Goal: Find specific page/section: Find specific page/section

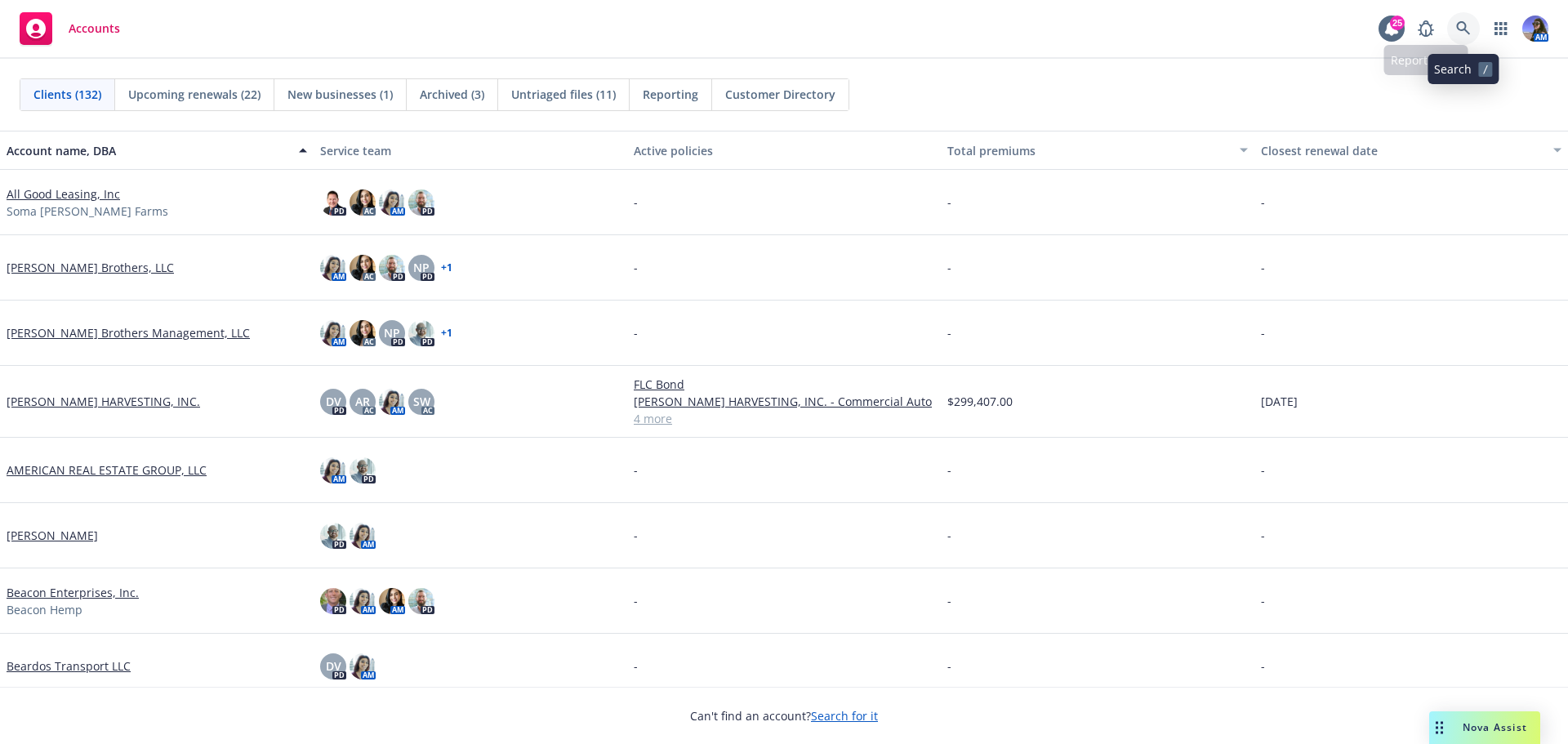
click at [1457, 34] on icon at bounding box center [1464, 29] width 15 height 15
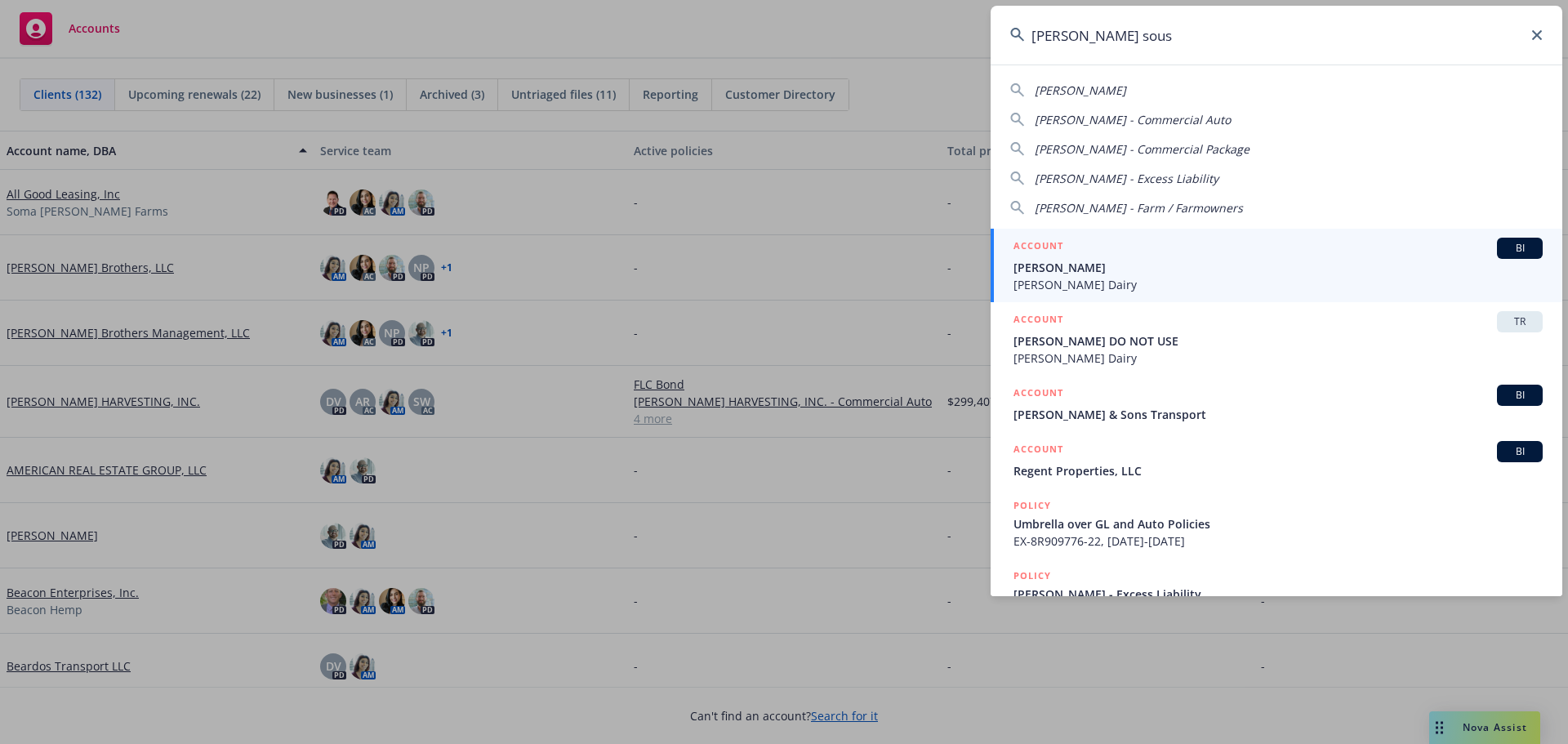
type input "[PERSON_NAME] sous"
click at [1104, 262] on span "[PERSON_NAME]" at bounding box center [1278, 267] width 529 height 17
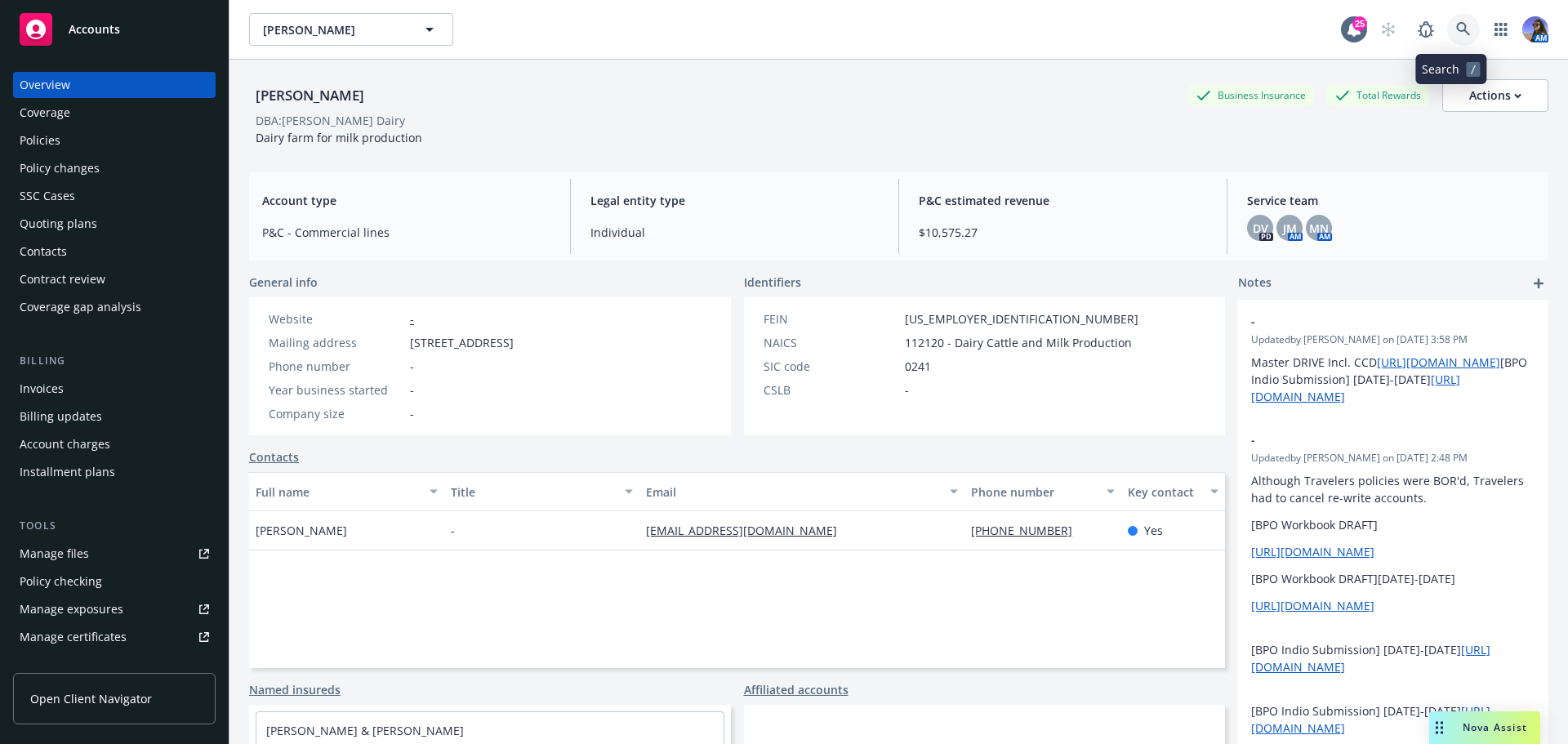
click at [1457, 28] on icon at bounding box center [1464, 30] width 15 height 15
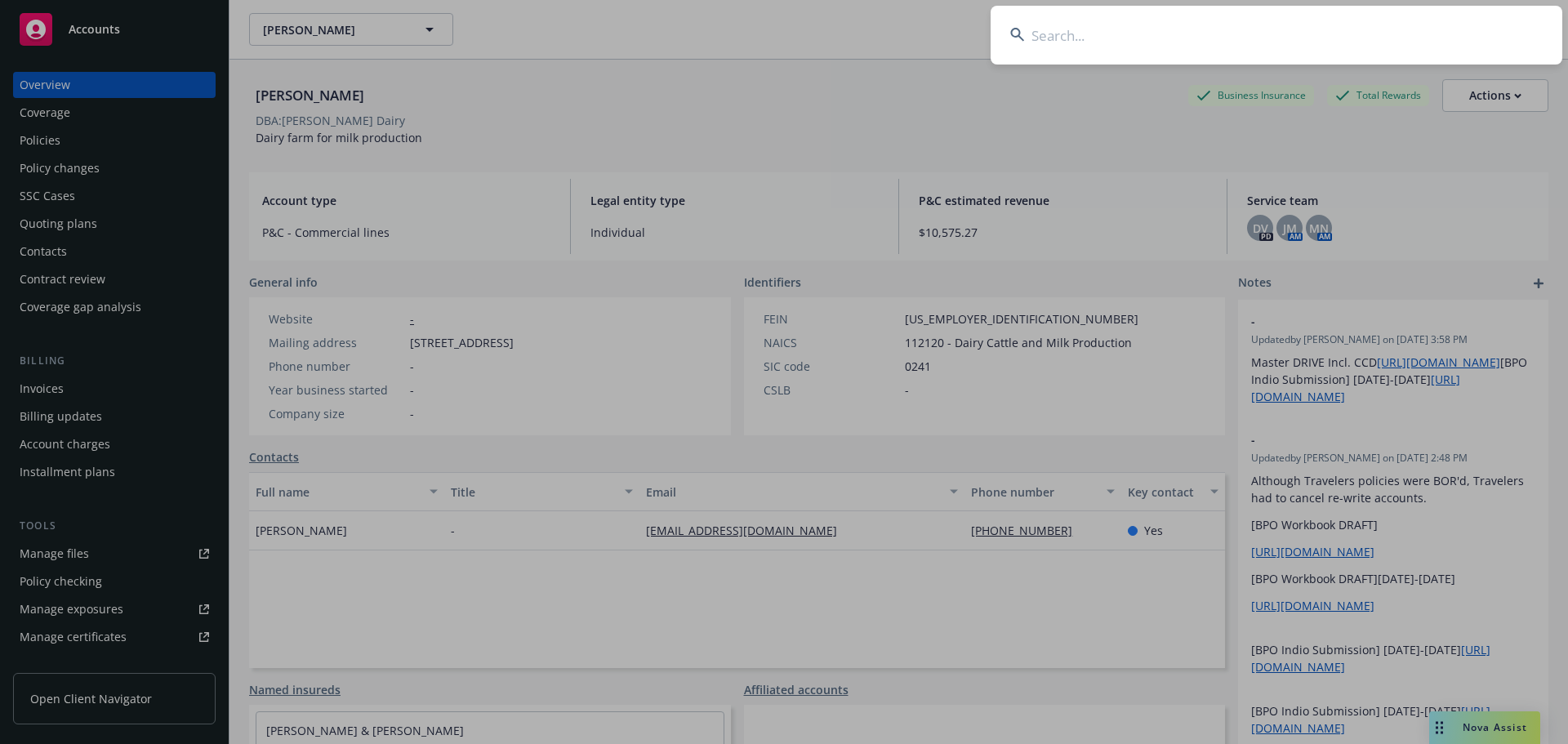
type input "a"
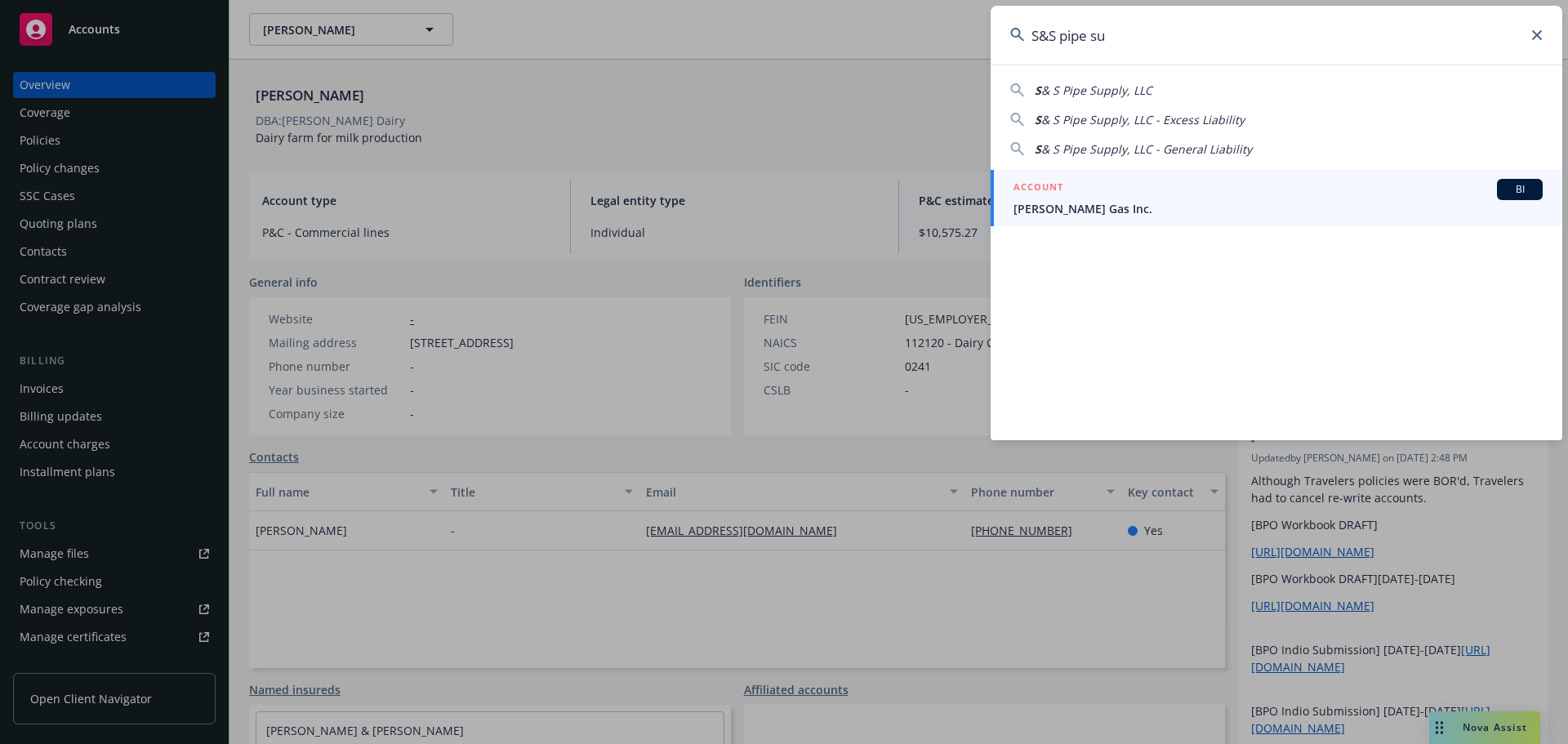
click at [1080, 85] on span "& S Pipe Supply, LLC" at bounding box center [1097, 90] width 111 height 16
type input "S & S Pipe Supply, LLC"
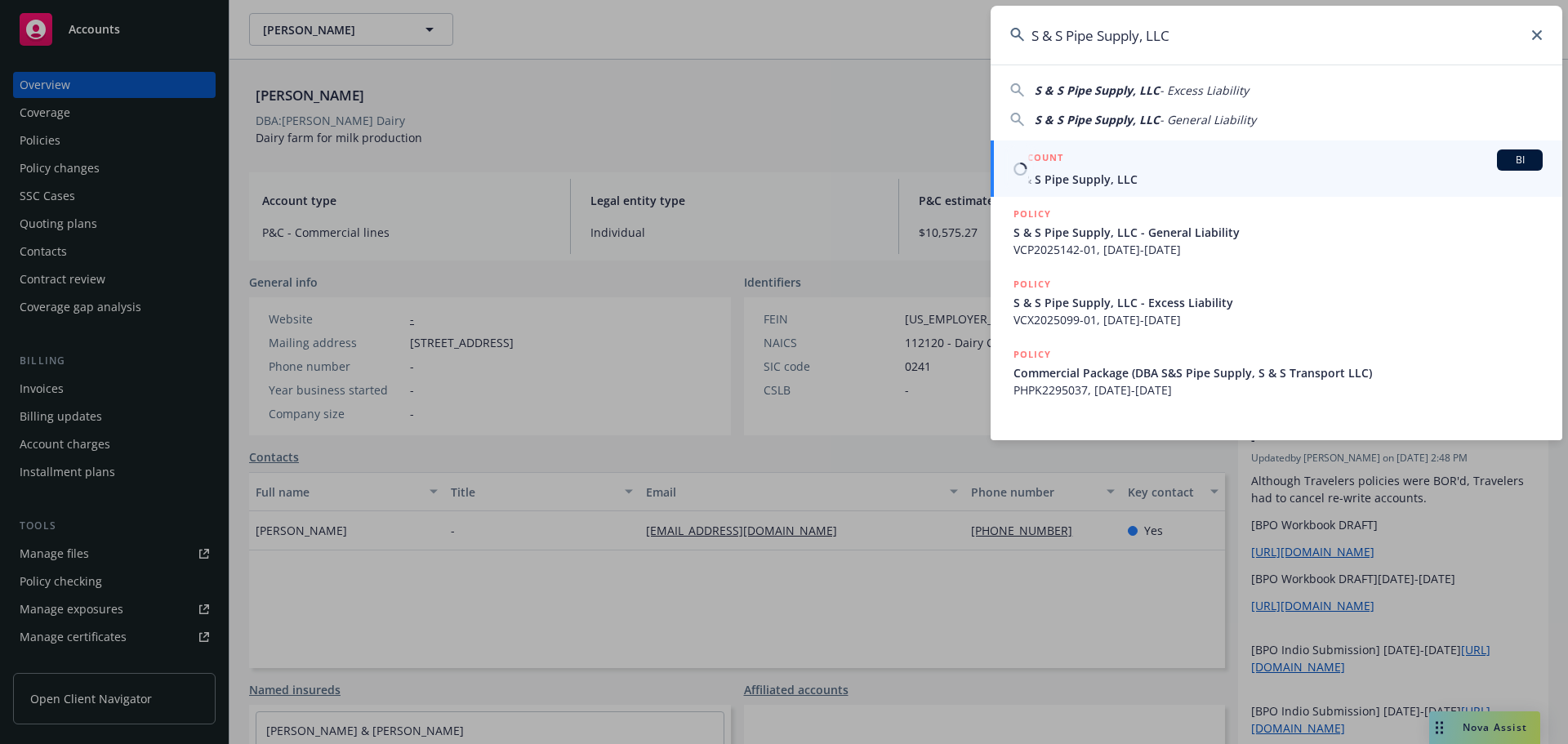
click at [1069, 171] on span "S & S Pipe Supply, LLC" at bounding box center [1278, 179] width 529 height 17
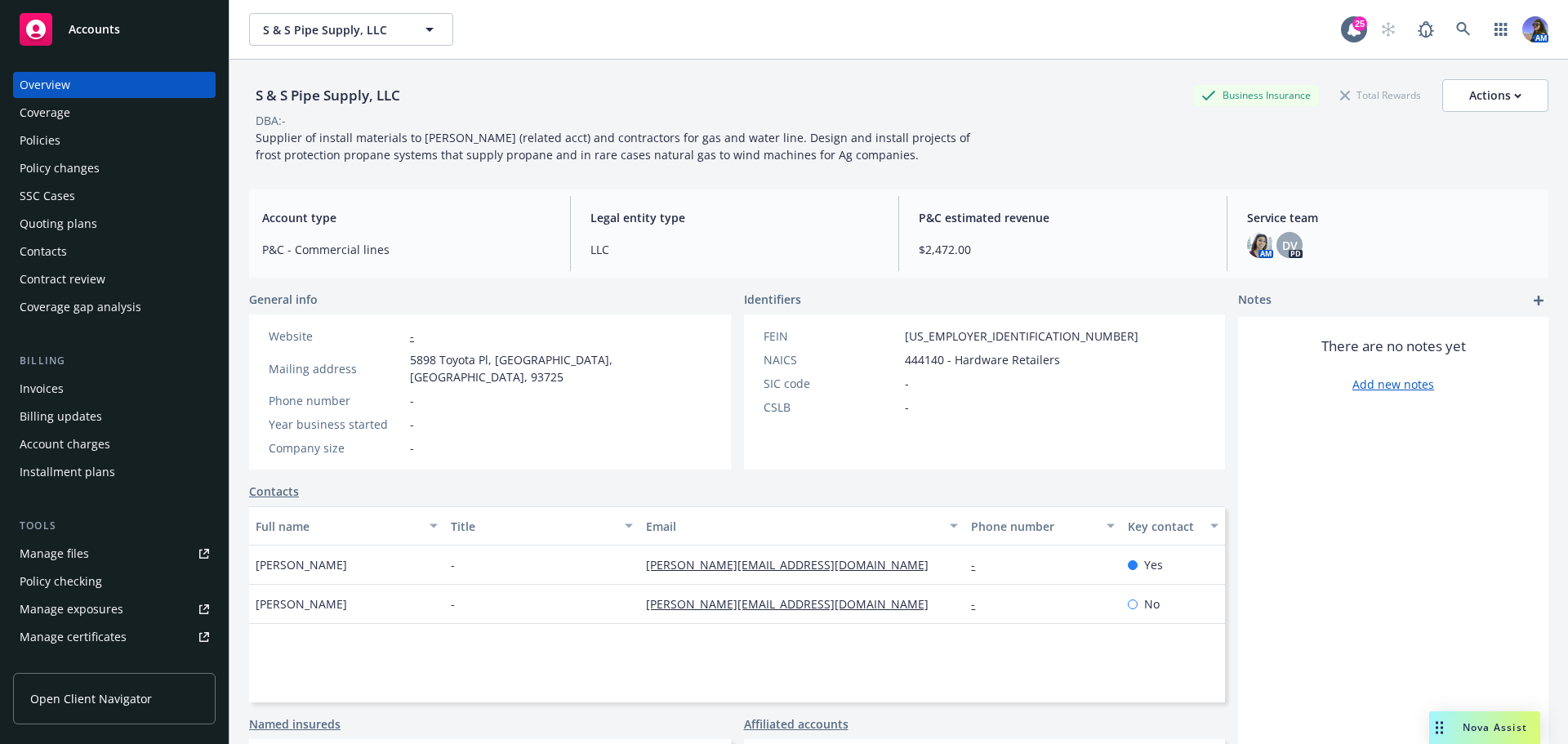
click at [105, 142] on div "Policies" at bounding box center [114, 141] width 189 height 26
